Goal: Information Seeking & Learning: Learn about a topic

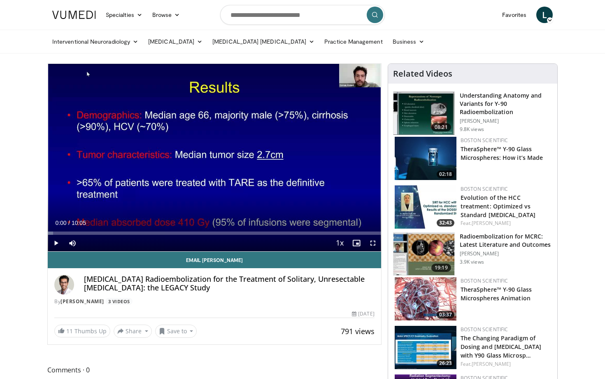
click at [56, 244] on span "Video Player" at bounding box center [56, 243] width 16 height 16
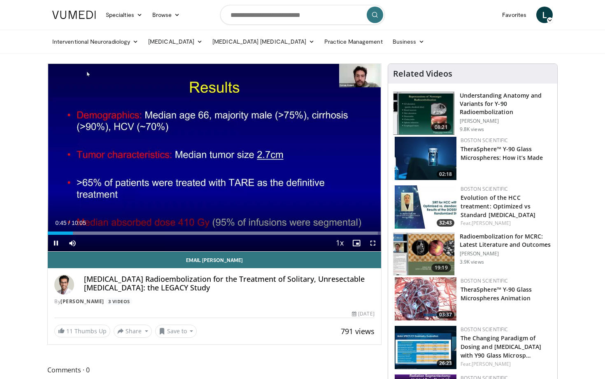
click at [373, 244] on span "Video Player" at bounding box center [373, 243] width 16 height 16
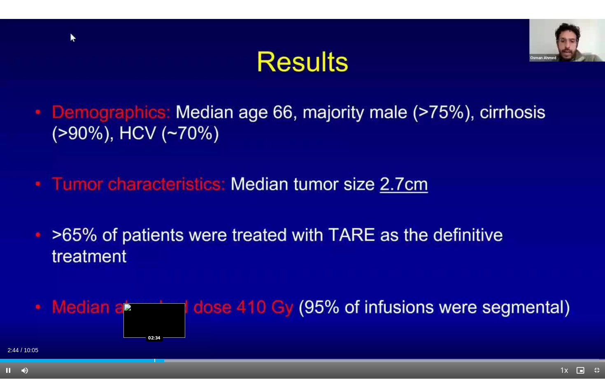
click at [154, 360] on div "Progress Bar" at bounding box center [154, 360] width 1 height 3
click at [137, 360] on div "Progress Bar" at bounding box center [137, 360] width 1 height 3
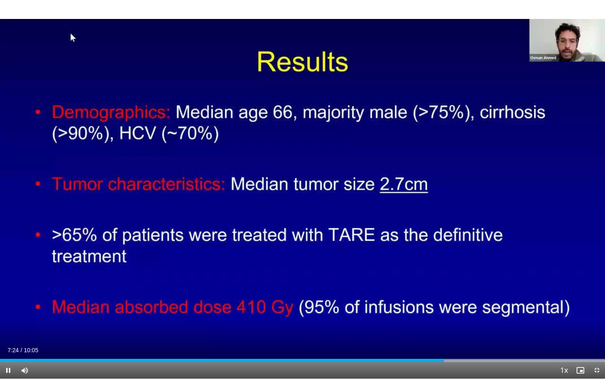
click at [101, 352] on div "Current Time 7:24 / Duration 10:05" at bounding box center [302, 349] width 605 height 7
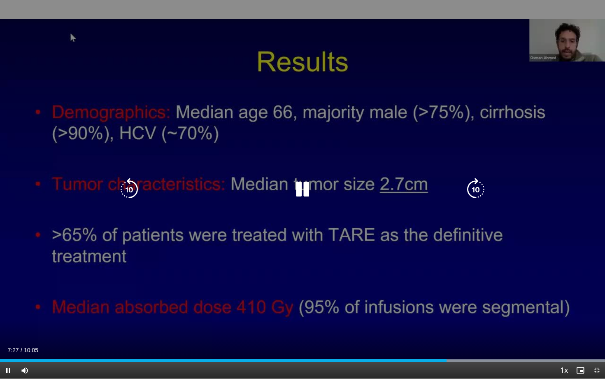
click at [124, 189] on icon "Video Player" at bounding box center [129, 189] width 23 height 23
click at [130, 191] on icon "Video Player" at bounding box center [129, 189] width 23 height 23
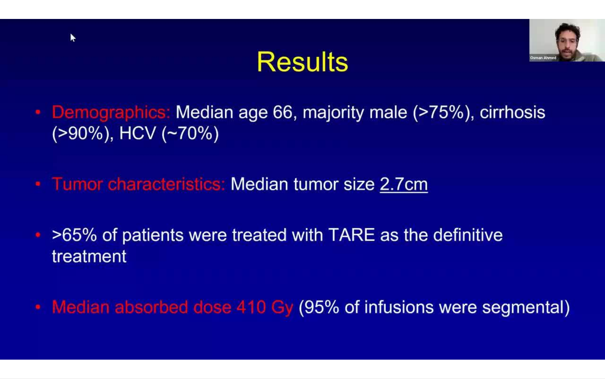
click at [9, 370] on video-js "**********" at bounding box center [302, 189] width 605 height 379
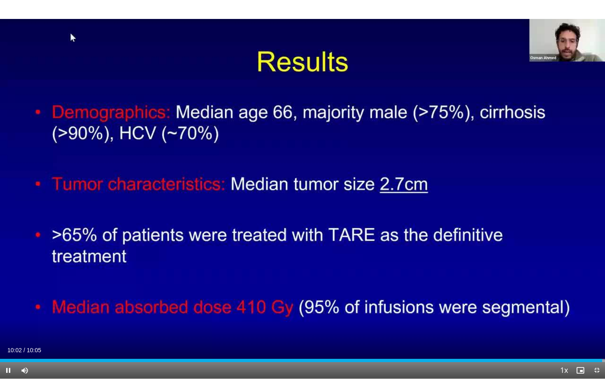
click at [10, 370] on span "Video Player" at bounding box center [8, 370] width 16 height 16
click at [598, 370] on span "Video Player" at bounding box center [597, 370] width 16 height 16
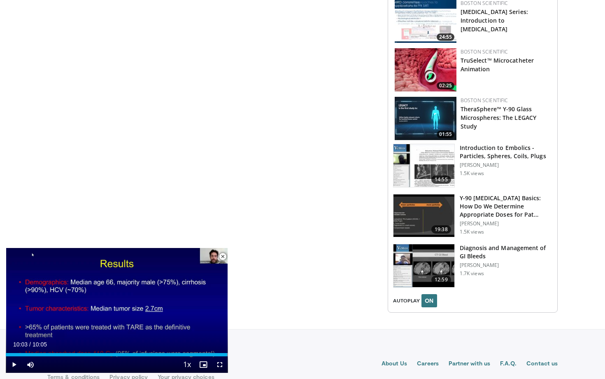
click at [424, 197] on img at bounding box center [423, 215] width 61 height 43
